Goal: Information Seeking & Learning: Find specific page/section

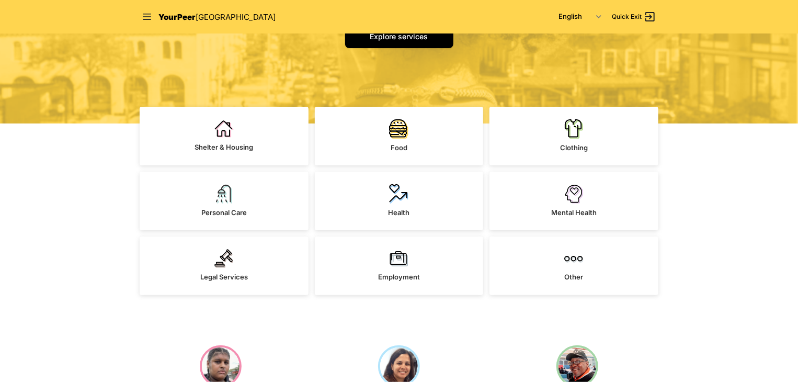
scroll to position [222, 0]
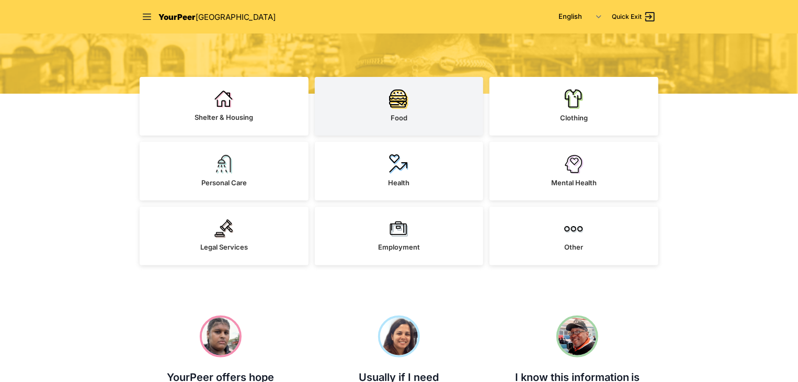
click at [423, 98] on link "Food" at bounding box center [399, 106] width 169 height 59
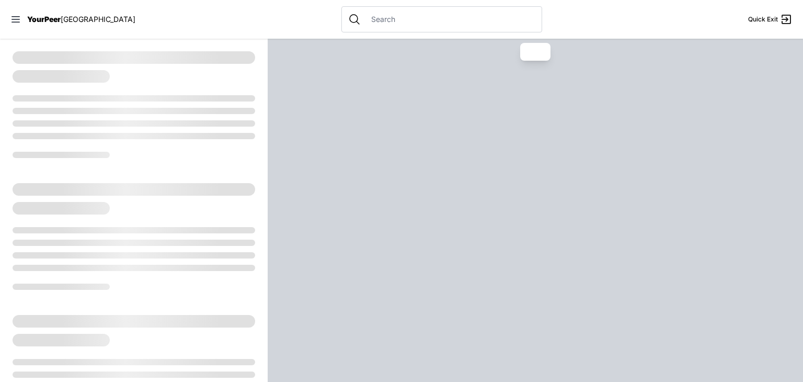
select select "recentlyUpdated"
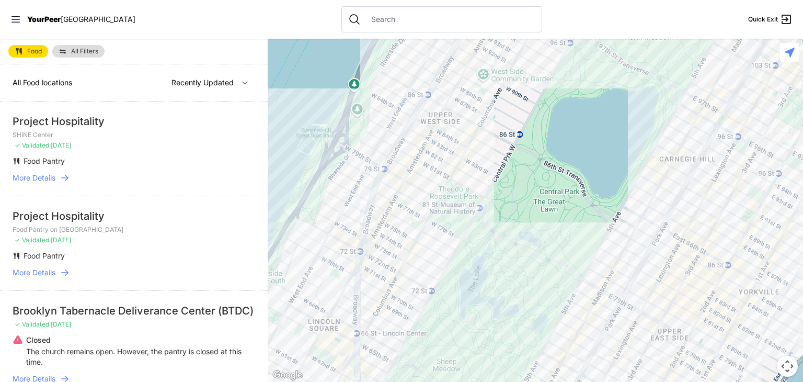
click at [90, 54] on link "All Filters" at bounding box center [78, 51] width 52 height 13
click at [71, 51] on span "All Filters" at bounding box center [84, 51] width 27 height 6
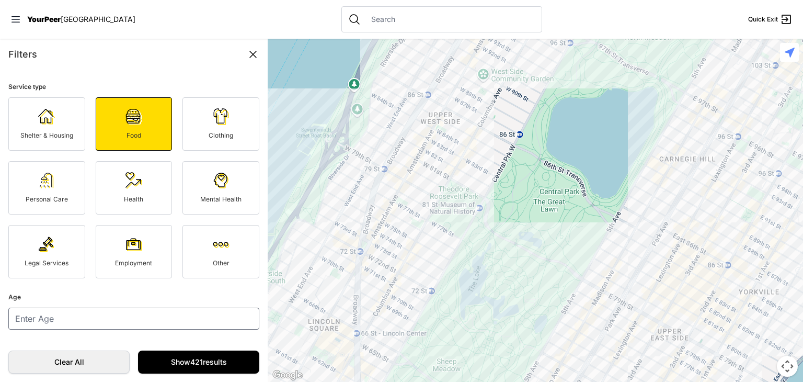
scroll to position [90, 0]
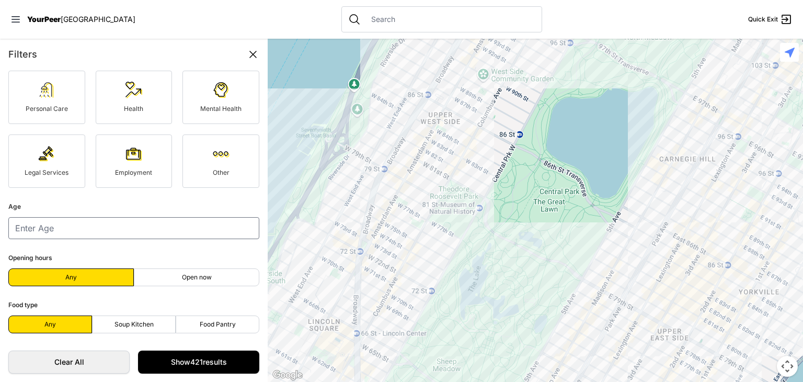
click at [140, 317] on label "Soup Kitchen" at bounding box center [134, 324] width 84 height 18
click at [134, 324] on input "Soup Kitchen" at bounding box center [134, 324] width 1 height 1
radio input "true"
select select "recentlyUpdated"
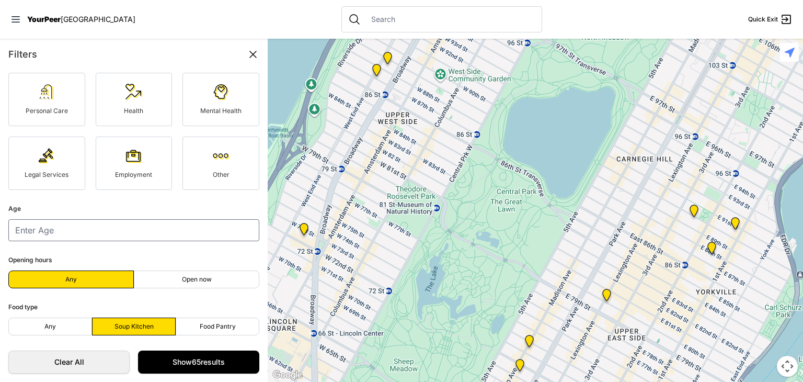
scroll to position [90, 0]
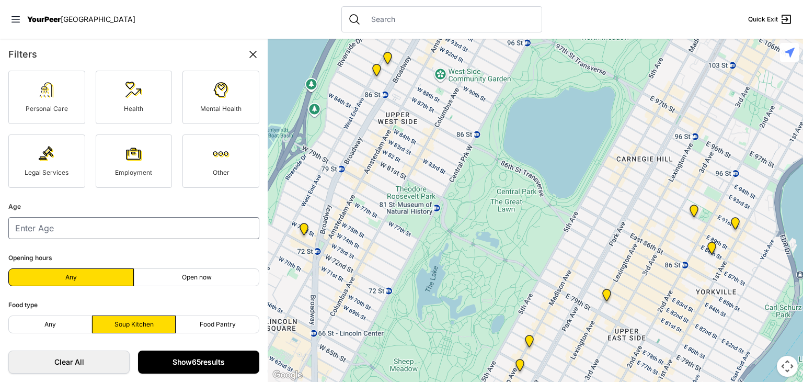
click at [210, 355] on link "Show 65 results" at bounding box center [198, 361] width 121 height 23
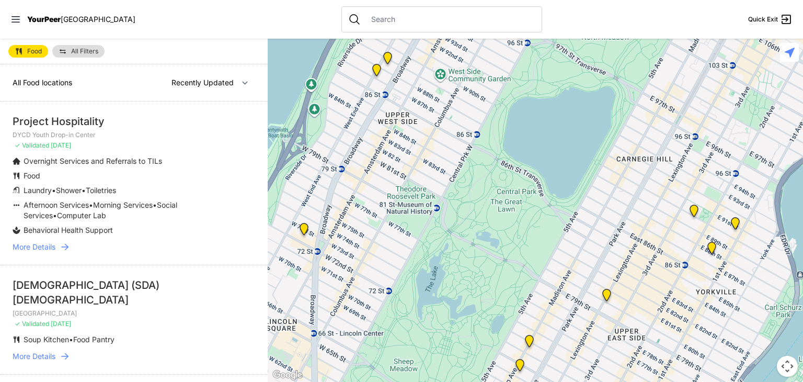
click at [79, 52] on span "All Filters" at bounding box center [84, 51] width 27 height 6
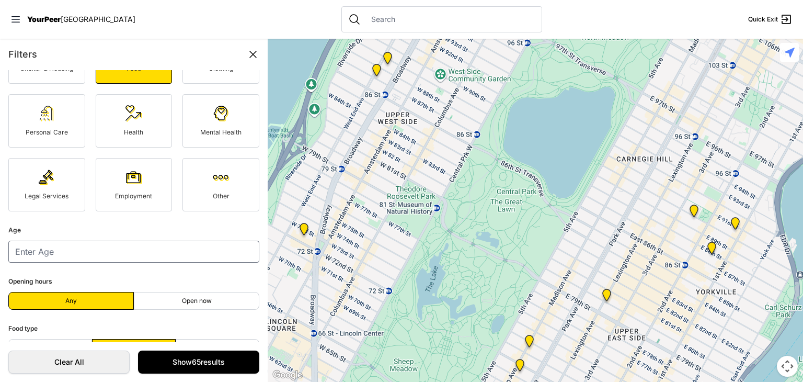
scroll to position [90, 0]
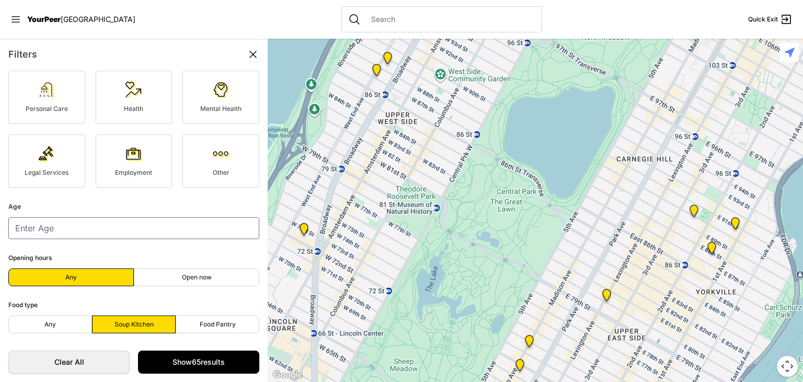
click at [55, 26] on nav "YourPeer NYC Quick Exit" at bounding box center [401, 19] width 803 height 39
click at [55, 17] on span "YourPeer" at bounding box center [43, 19] width 33 height 9
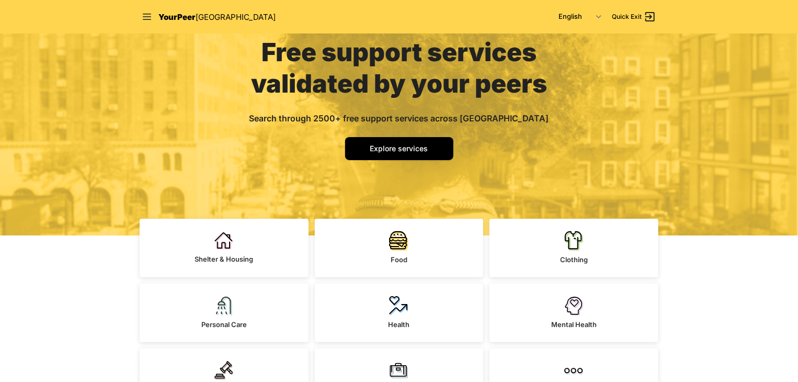
scroll to position [73, 0]
